Goal: Complete application form

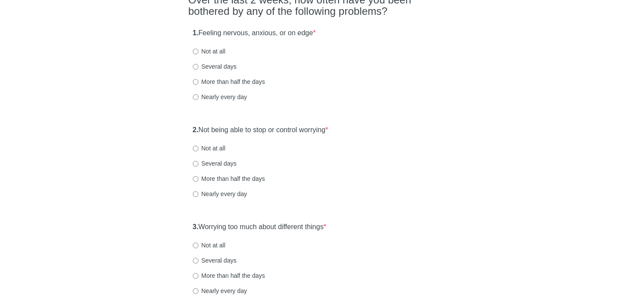
scroll to position [85, 0]
click at [195, 66] on input "Several days" at bounding box center [196, 67] width 6 height 6
radio input "true"
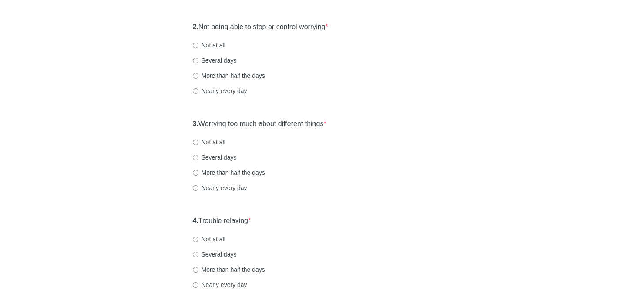
scroll to position [188, 0]
click at [196, 58] on input "Several days" at bounding box center [196, 60] width 6 height 6
radio input "true"
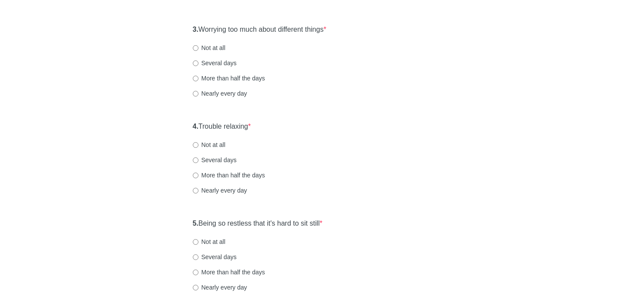
scroll to position [282, 0]
click at [195, 62] on input "Several days" at bounding box center [196, 63] width 6 height 6
radio input "true"
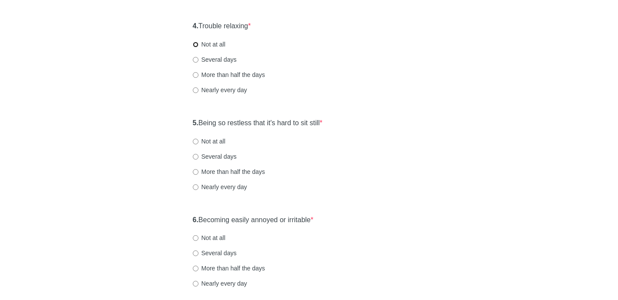
click at [194, 47] on input "Not at all" at bounding box center [196, 45] width 6 height 6
radio input "true"
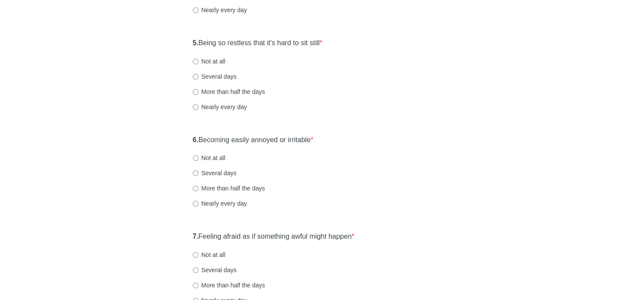
scroll to position [468, 0]
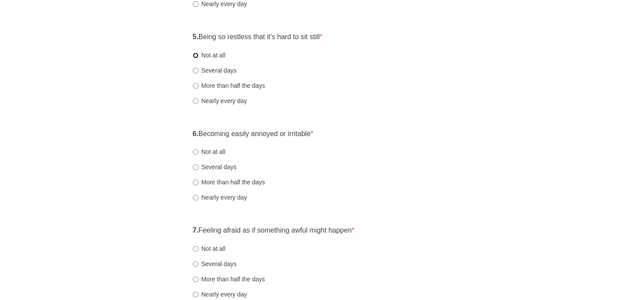
click at [193, 57] on input "Not at all" at bounding box center [196, 56] width 6 height 6
radio input "true"
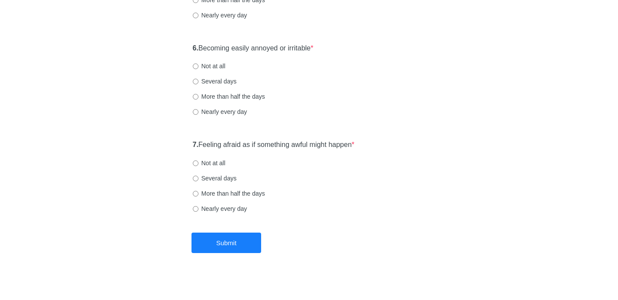
scroll to position [555, 0]
click at [197, 83] on input "Several days" at bounding box center [196, 81] width 6 height 6
radio input "true"
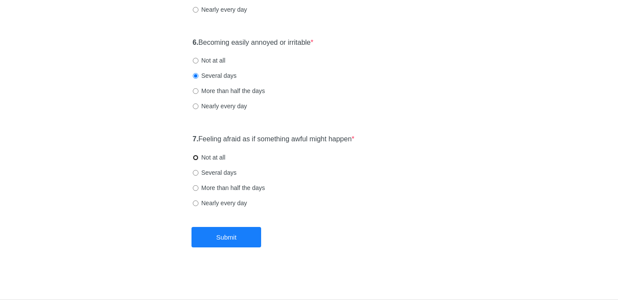
click at [195, 157] on input "Not at all" at bounding box center [196, 158] width 6 height 6
radio input "true"
click at [221, 234] on button "Submit" at bounding box center [226, 237] width 70 height 20
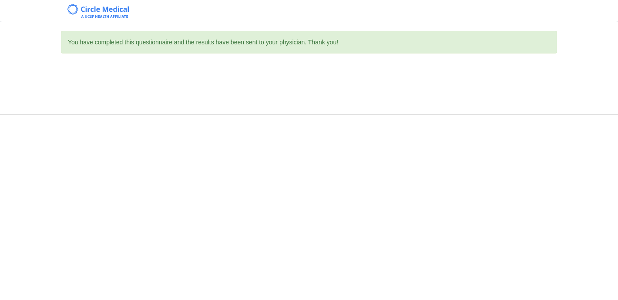
scroll to position [0, 0]
